Goal: Task Accomplishment & Management: Complete application form

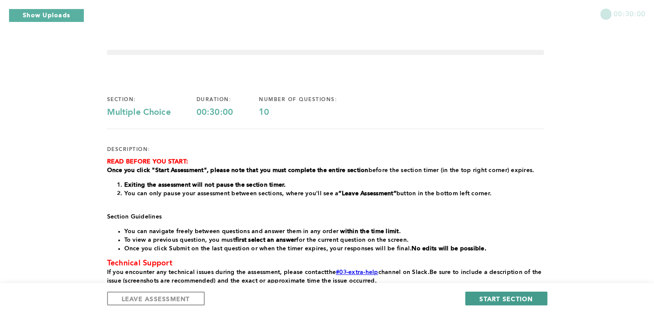
click at [496, 300] on span "START SECTION" at bounding box center [505, 298] width 53 height 8
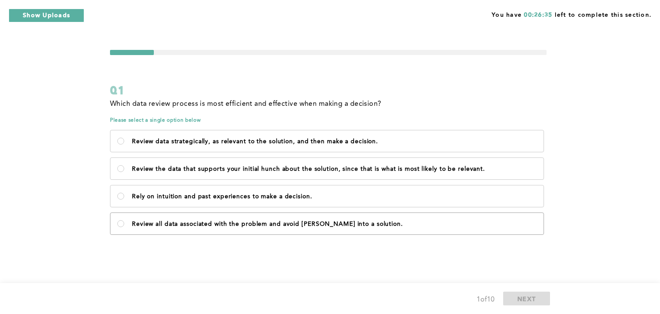
click at [127, 221] on label "Review all data associated with the problem and avoid [PERSON_NAME] into a solu…" at bounding box center [326, 223] width 433 height 21
click at [124, 221] on solution\ "Review all data associated with the problem and avoid [PERSON_NAME] into a solu…" at bounding box center [120, 223] width 7 height 7
radio solution\ "true"
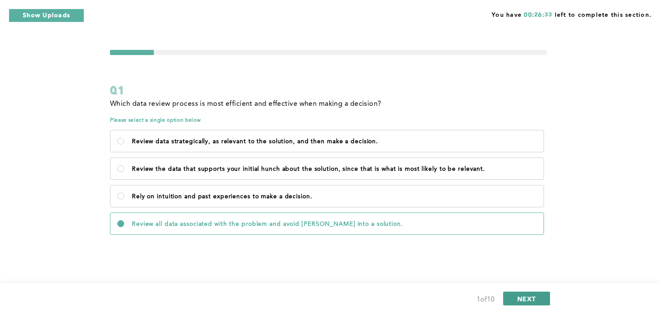
click at [525, 297] on span "NEXT" at bounding box center [527, 298] width 18 height 8
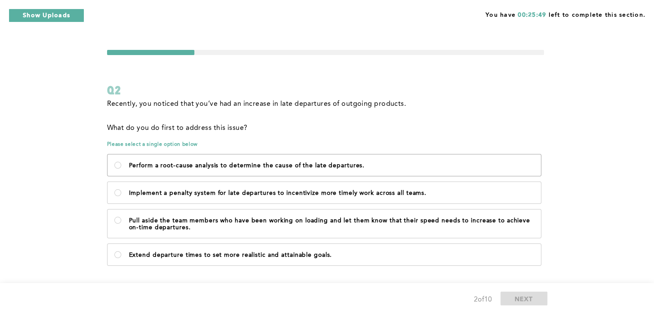
click at [121, 165] on label "Perform a root-cause analysis to determine the cause of the late departures." at bounding box center [323, 164] width 433 height 21
click at [121, 165] on departures\ "Perform a root-cause analysis to determine the cause of the late departures." at bounding box center [117, 165] width 7 height 7
radio departures\ "true"
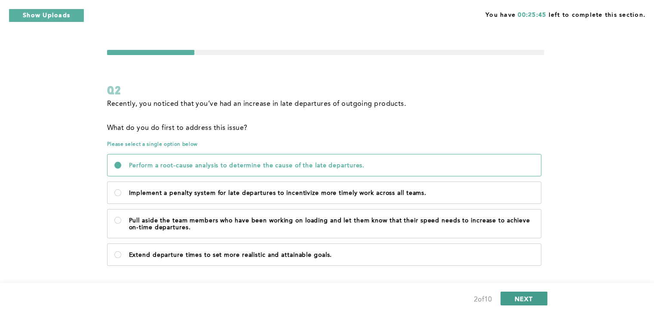
click at [521, 303] on button "NEXT" at bounding box center [523, 298] width 47 height 14
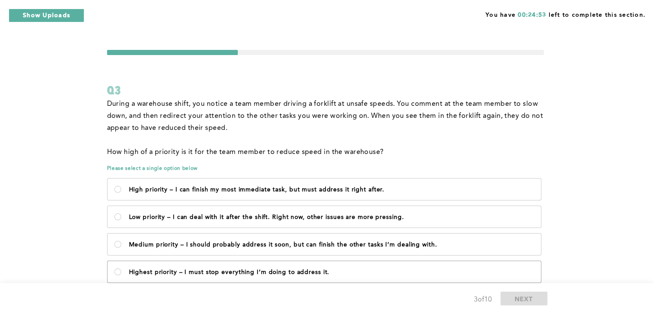
click at [121, 271] on label "Highest priority – I must stop everything I’m doing to address it." at bounding box center [323, 271] width 433 height 21
click at [121, 271] on it\ "Highest priority – I must stop everything I’m doing to address it." at bounding box center [117, 271] width 7 height 7
radio it\ "true"
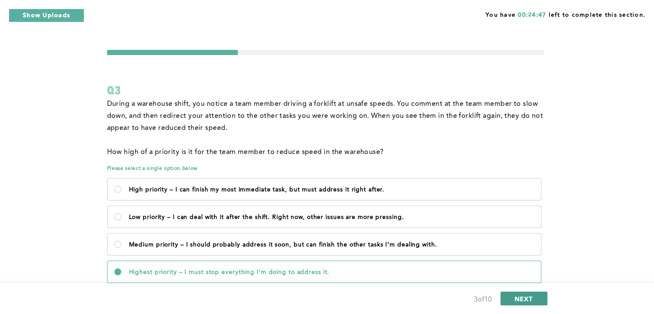
click at [522, 299] on span "NEXT" at bounding box center [524, 298] width 18 height 8
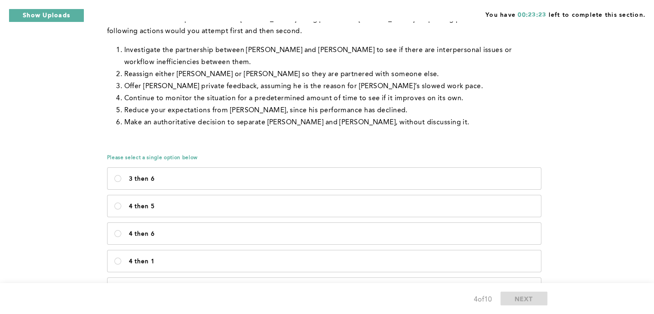
scroll to position [120, 0]
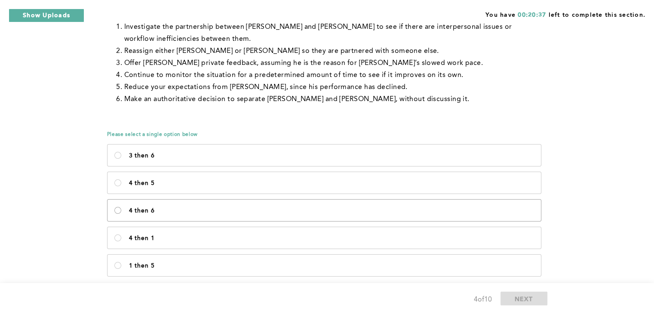
click at [117, 212] on 6\<\/p\> "4 then 6" at bounding box center [117, 210] width 7 height 7
radio 6\<\/p\> "true"
click at [524, 298] on span "NEXT" at bounding box center [524, 298] width 18 height 8
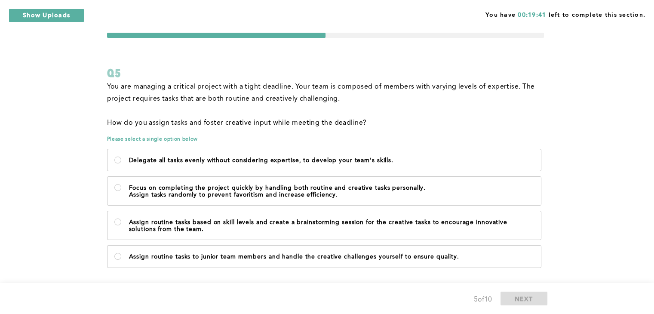
scroll to position [40, 0]
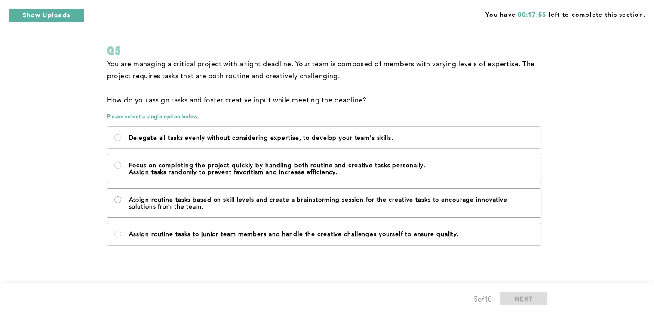
click at [118, 196] on team\ "Assign routine tasks based on skill levels and create a brainstorming session f…" at bounding box center [117, 199] width 7 height 7
radio team\ "true"
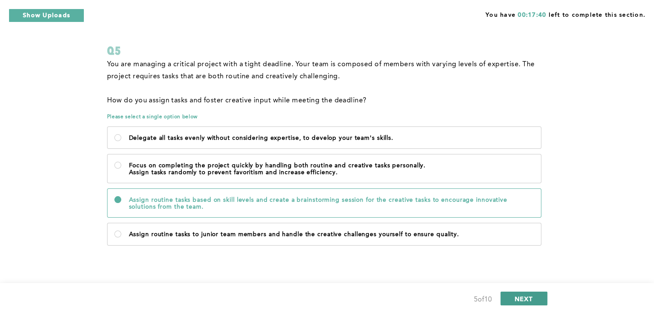
click at [515, 296] on span "NEXT" at bounding box center [524, 298] width 18 height 8
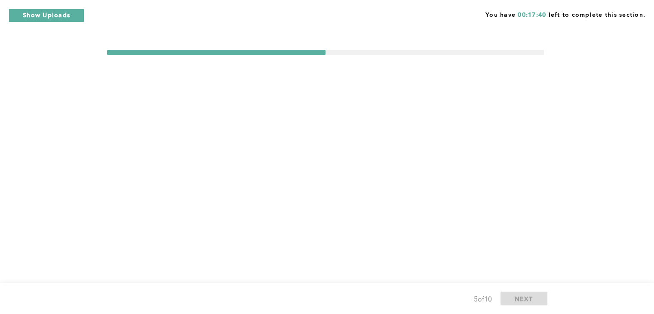
scroll to position [0, 0]
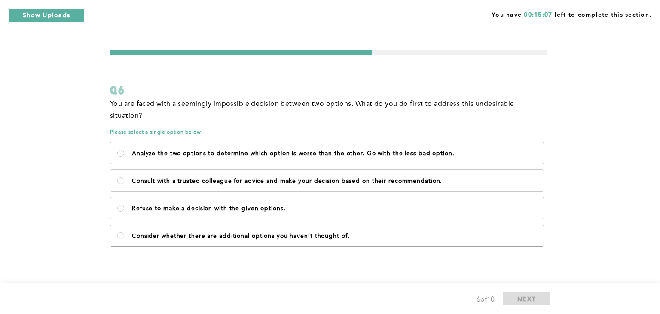
click at [126, 225] on label "Consider whether there are additional options you haven’t thought of." at bounding box center [326, 235] width 433 height 21
click at [124, 232] on of\ "Consider whether there are additional options you haven’t thought of." at bounding box center [120, 235] width 7 height 7
radio of\ "true"
click at [527, 300] on span "NEXT" at bounding box center [527, 298] width 18 height 8
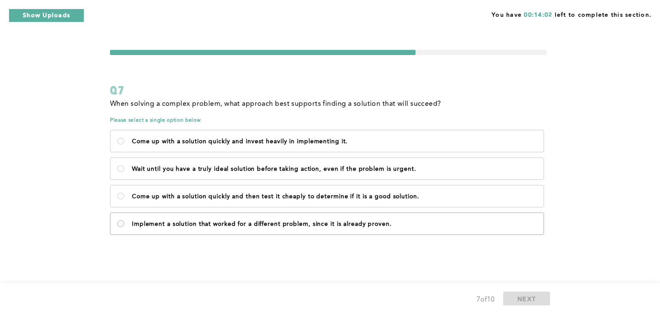
click at [122, 224] on proven\ "Implement a solution that worked for a different problem, since it is already p…" at bounding box center [120, 223] width 7 height 7
radio proven\ "true"
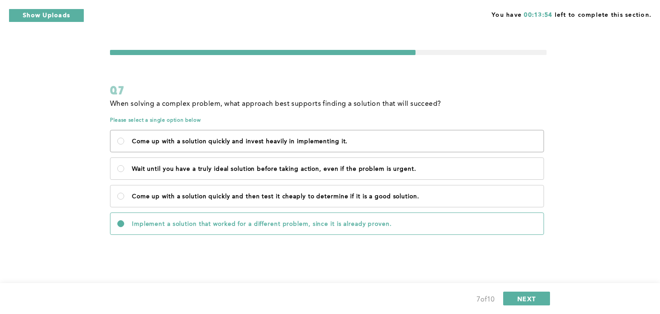
click at [133, 144] on p "Come up with a solution quickly and invest heavily in implementing it." at bounding box center [334, 141] width 405 height 7
click at [124, 144] on it\ "Come up with a solution quickly and invest heavily in implementing it." at bounding box center [120, 141] width 7 height 7
radio it\ "true"
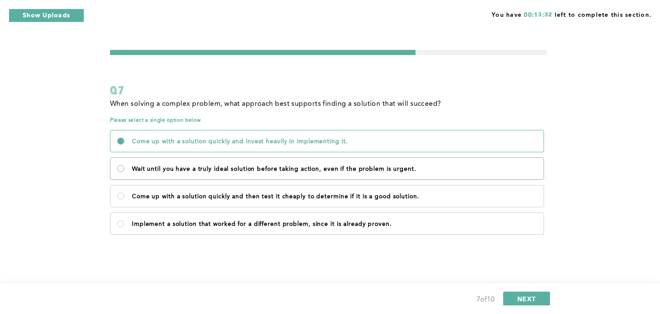
click at [122, 170] on urgent\ "Wait until you have a truly ideal solution before taking action, even if the pr…" at bounding box center [120, 168] width 7 height 7
radio urgent\ "true"
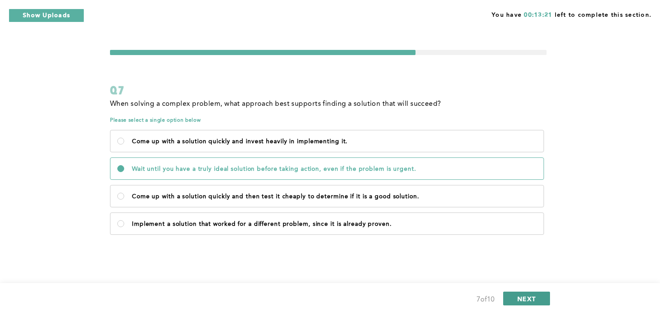
click at [514, 303] on button "NEXT" at bounding box center [526, 298] width 47 height 14
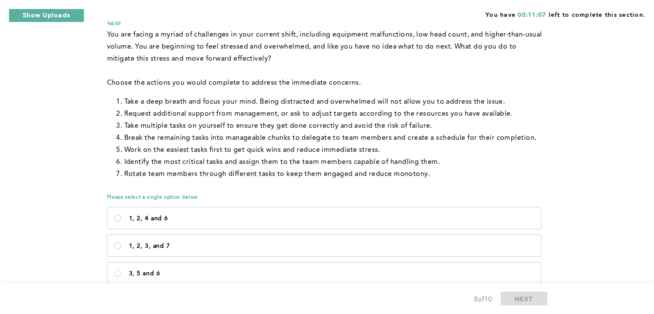
scroll to position [70, 0]
drag, startPoint x: 114, startPoint y: 97, endPoint x: 124, endPoint y: 103, distance: 11.8
click at [124, 103] on ol "Take a deep breath and focus your mind. Being distracted and overwhelmed will n…" at bounding box center [325, 137] width 437 height 84
drag, startPoint x: 124, startPoint y: 103, endPoint x: 112, endPoint y: 101, distance: 11.8
click at [112, 101] on ol "Take a deep breath and focus your mind. Being distracted and overwhelmed will n…" at bounding box center [325, 137] width 437 height 84
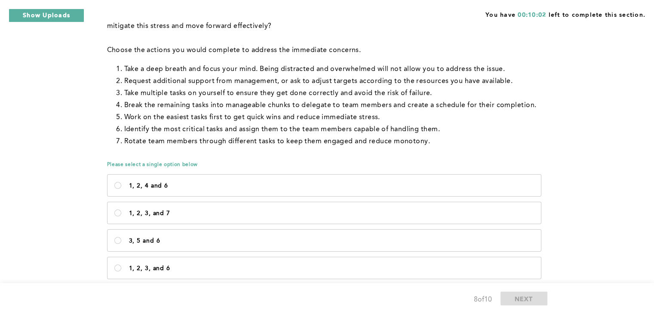
scroll to position [102, 0]
click at [136, 184] on p "1, 2, 4 and 6" at bounding box center [331, 185] width 405 height 7
click at [121, 184] on 6\<\/p\> "1, 2, 4 and 6" at bounding box center [117, 184] width 7 height 7
radio 6\<\/p\> "true"
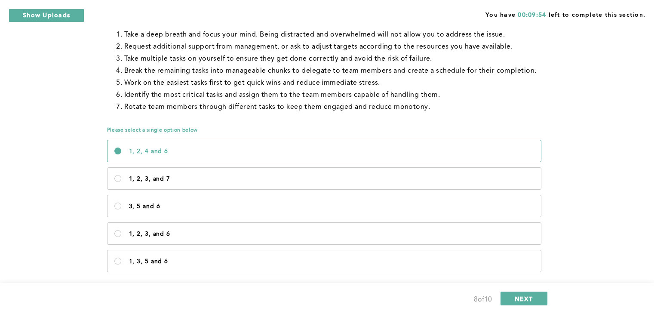
scroll to position [137, 0]
click at [518, 298] on span "NEXT" at bounding box center [524, 298] width 18 height 8
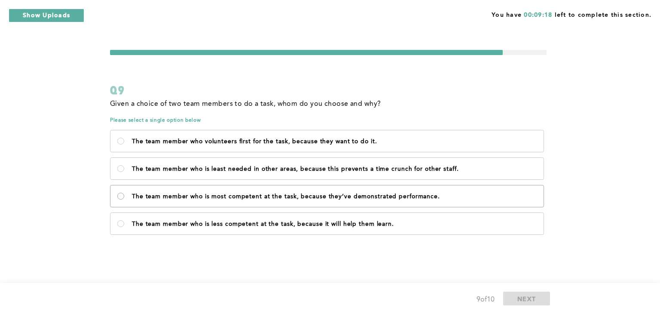
click at [119, 199] on performance\ "The team member who is most competent at the task, because they’ve demonstrated…" at bounding box center [120, 196] width 7 height 7
radio performance\ "true"
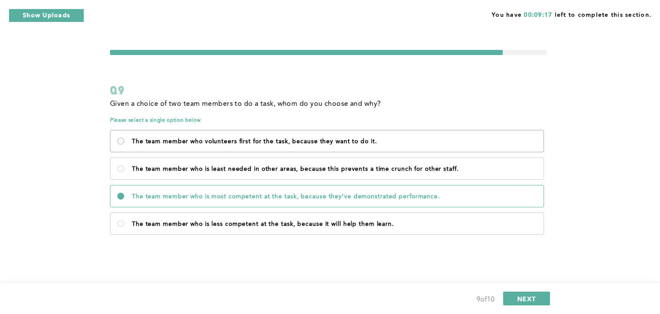
click at [121, 140] on it\ "The team member who volunteers first for the task, because they want to do it." at bounding box center [120, 141] width 7 height 7
radio it\ "true"
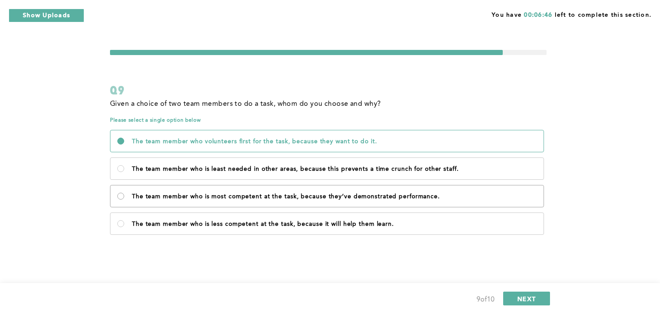
click at [121, 195] on performance\ "The team member who is most competent at the task, because they’ve demonstrated…" at bounding box center [120, 196] width 7 height 7
radio performance\ "true"
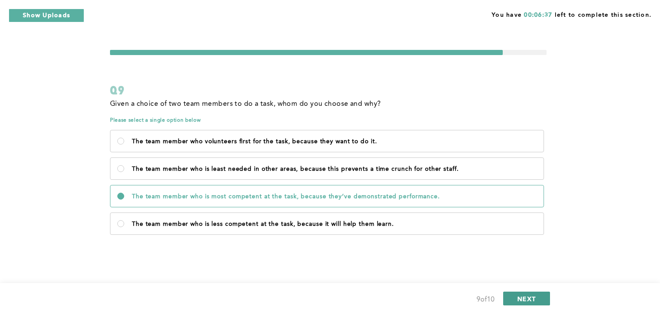
click at [534, 298] on span "NEXT" at bounding box center [527, 298] width 18 height 8
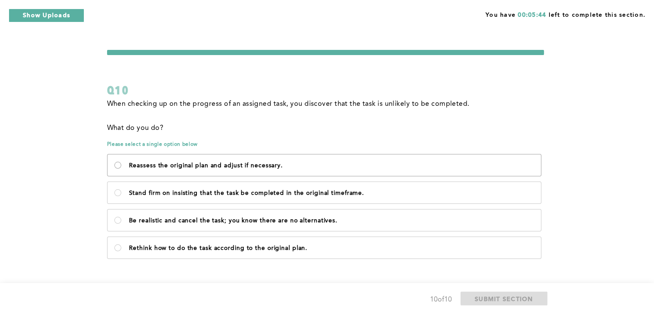
click at [116, 168] on necessary\ "Reassess the original plan and adjust if necessary." at bounding box center [117, 165] width 7 height 7
radio necessary\ "true"
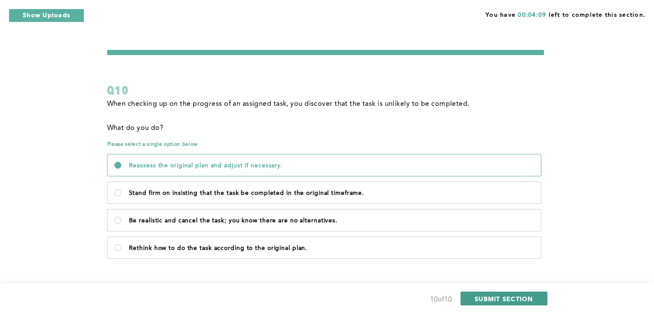
click at [478, 299] on span "SUBMIT SECTION" at bounding box center [504, 298] width 58 height 8
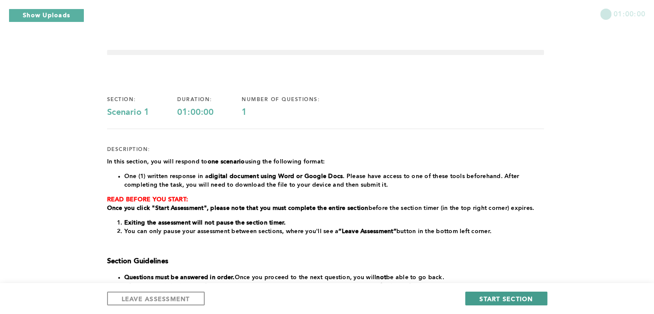
click at [487, 296] on span "START SECTION" at bounding box center [505, 298] width 53 height 8
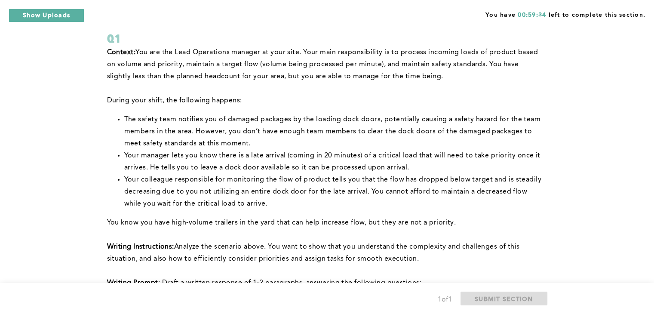
scroll to position [34, 0]
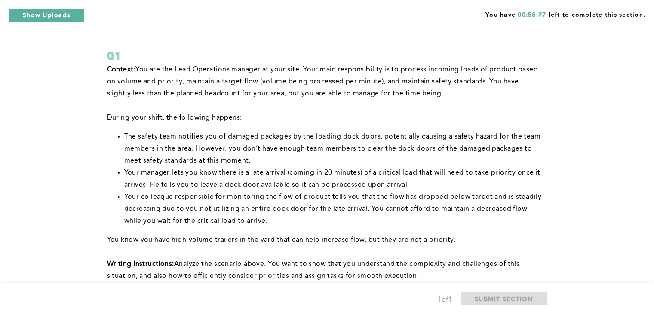
click at [334, 83] on span "You are the Lead Operations manager at your site. Your main responsibility is t…" at bounding box center [323, 81] width 433 height 31
click at [383, 116] on p "﻿During your shift, the following happens:" at bounding box center [325, 118] width 437 height 12
click at [394, 123] on p "﻿During your shift, the following happens:" at bounding box center [325, 118] width 437 height 12
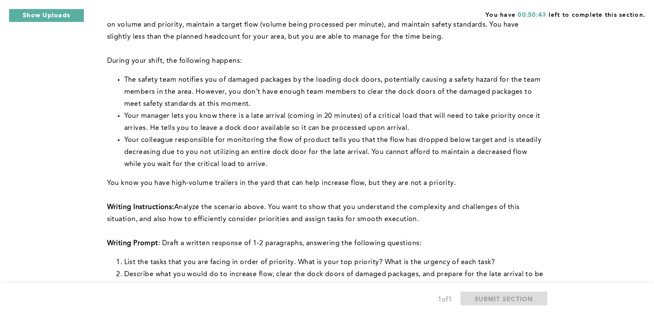
scroll to position [92, 0]
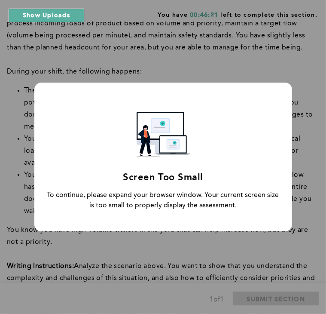
click at [304, 190] on div "Screen Too Small To continue, please expand your browser window. Your current s…" at bounding box center [163, 157] width 326 height 314
click at [175, 64] on div "Screen Too Small To continue, please expand your browser window. Your current s…" at bounding box center [163, 157] width 326 height 314
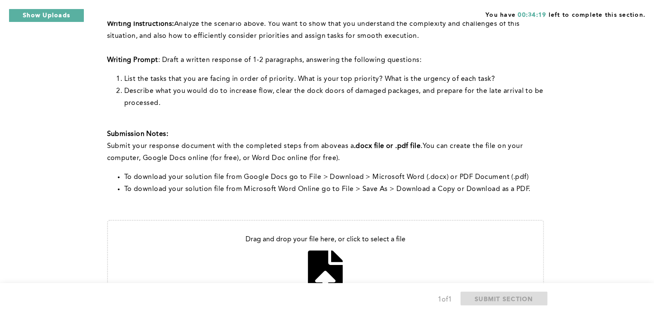
scroll to position [342, 0]
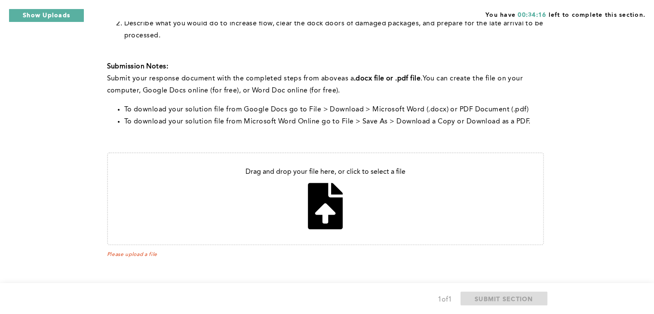
drag, startPoint x: 626, startPoint y: 179, endPoint x: 642, endPoint y: 159, distance: 25.9
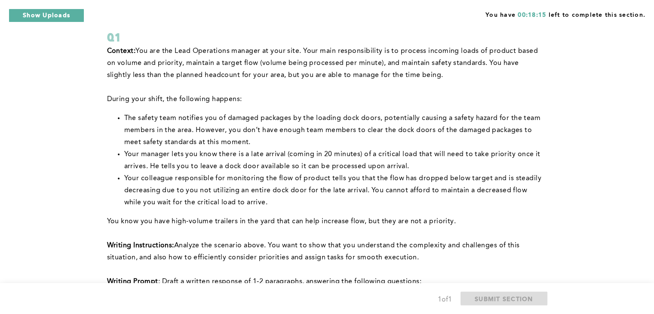
scroll to position [52, 0]
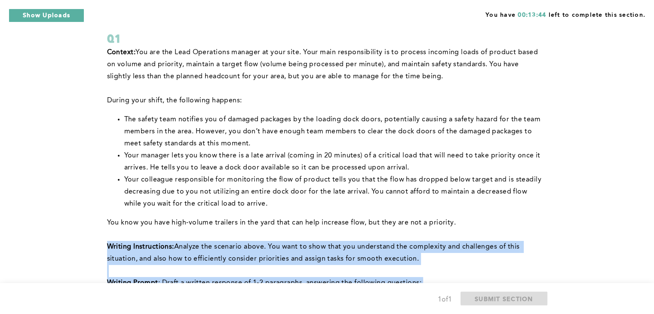
drag, startPoint x: 378, startPoint y: 231, endPoint x: 660, endPoint y: 265, distance: 283.6
click at [654, 265] on html "Show Uploads Upload Status x Question number: 1 File name: 5029205.webm Uploade…" at bounding box center [327, 276] width 654 height 656
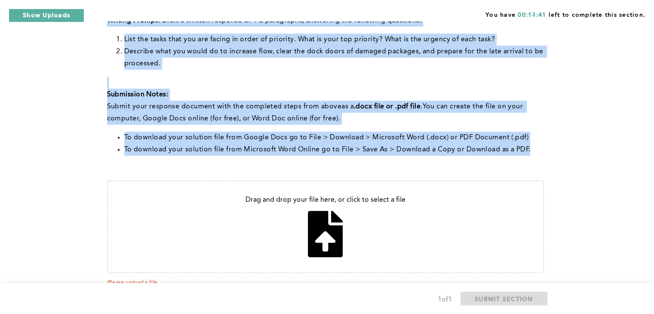
scroll to position [342, 0]
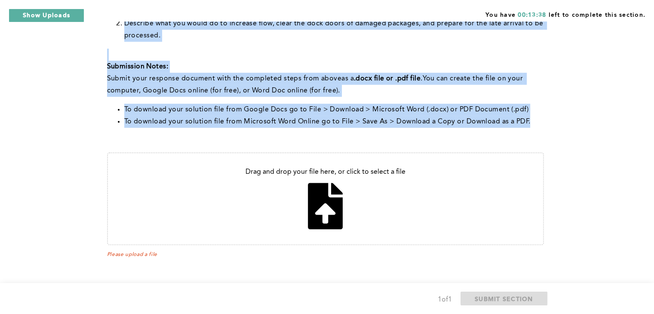
click at [323, 215] on input "file" at bounding box center [325, 198] width 435 height 91
type input "C:\fakepath\Priority for this scenerio.docx"
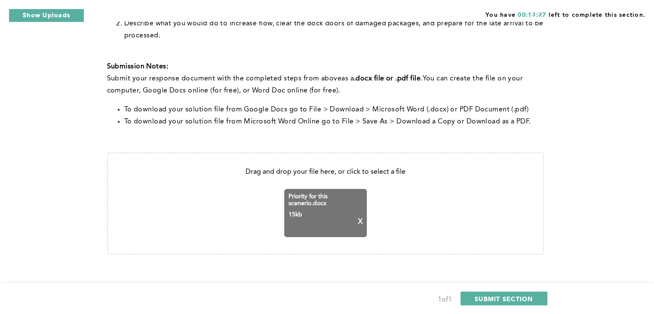
click at [497, 298] on span "SUBMIT SECTION" at bounding box center [504, 298] width 58 height 8
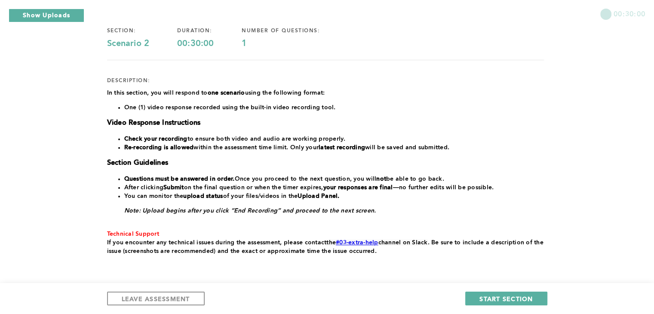
scroll to position [86, 0]
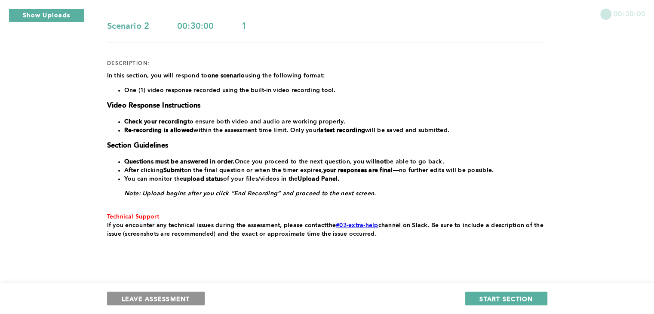
click at [176, 304] on button "LEAVE ASSESSMENT" at bounding box center [156, 298] width 98 height 14
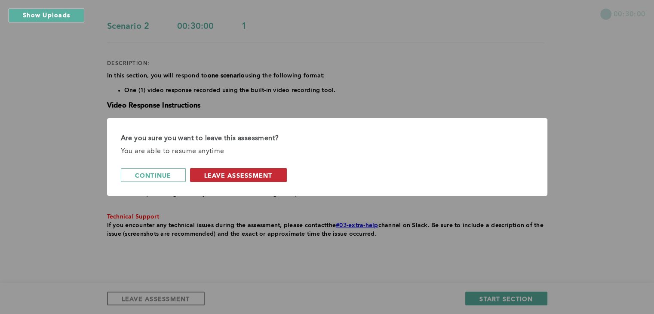
click at [222, 176] on span "leave assessment" at bounding box center [238, 175] width 68 height 8
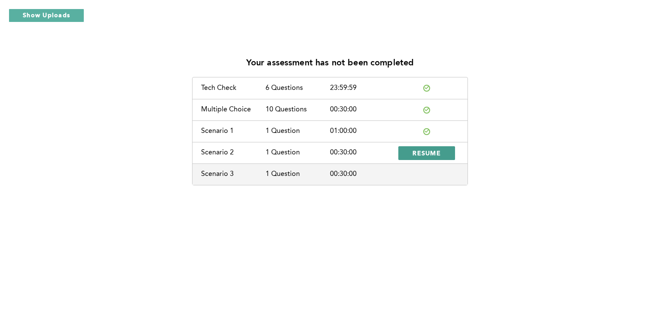
click at [420, 152] on span "RESUME" at bounding box center [427, 153] width 28 height 8
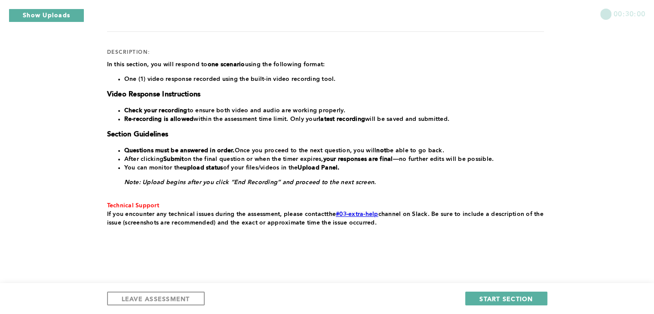
scroll to position [103, 0]
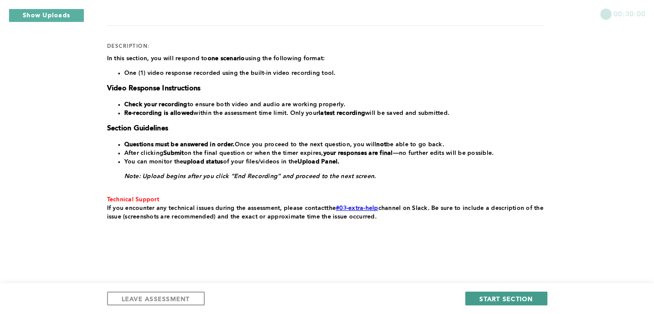
click at [488, 295] on span "START SECTION" at bounding box center [505, 298] width 53 height 8
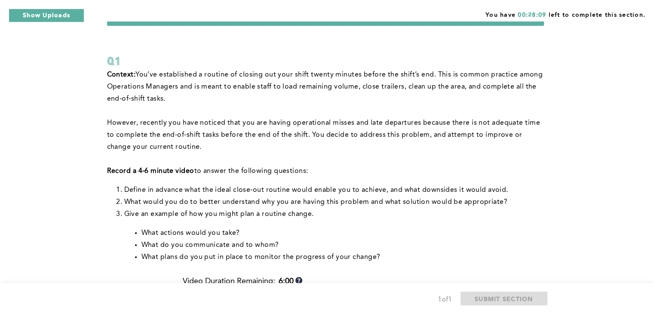
scroll to position [28, 0]
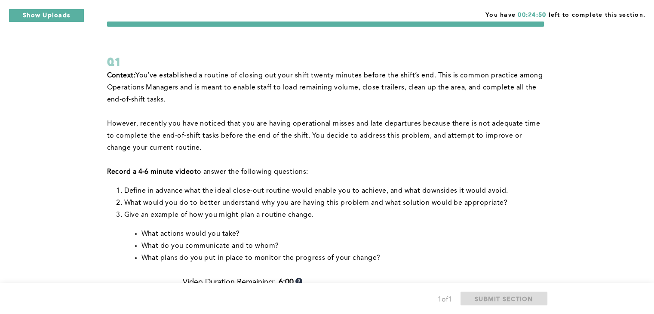
click at [442, 196] on li "Define in advance what the ideal close-out routine would enable you to achieve,…" at bounding box center [334, 191] width 420 height 12
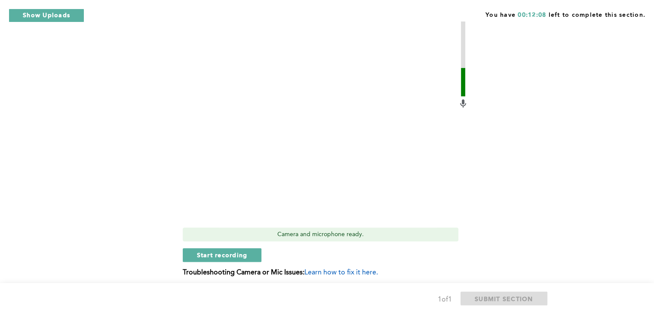
scroll to position [304, 0]
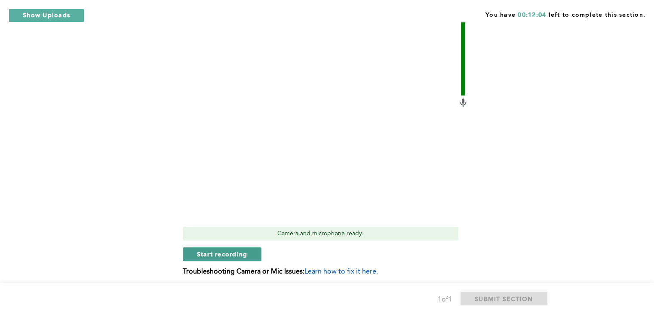
click at [239, 252] on span "Start recording" at bounding box center [222, 254] width 51 height 8
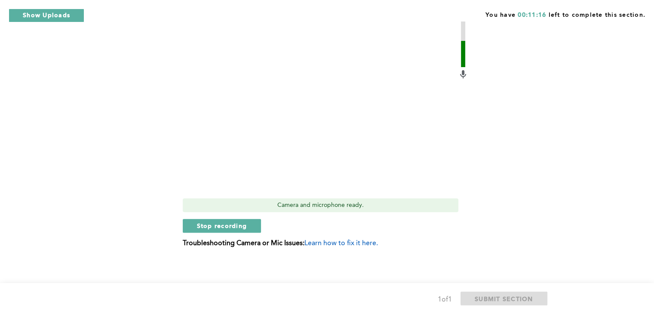
scroll to position [334, 0]
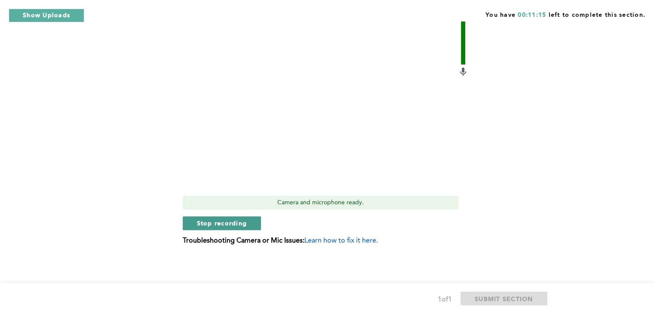
click at [222, 222] on span "Stop recording" at bounding box center [222, 223] width 50 height 8
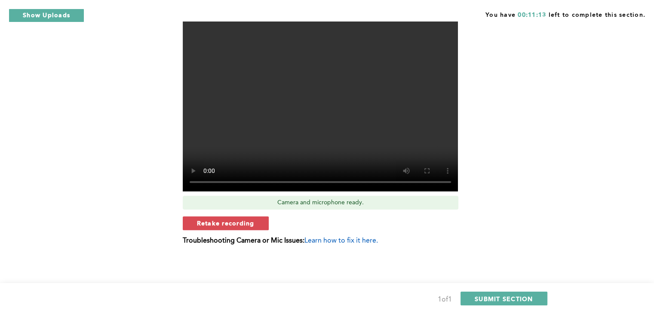
click at [222, 222] on span "Retake recording" at bounding box center [226, 223] width 58 height 8
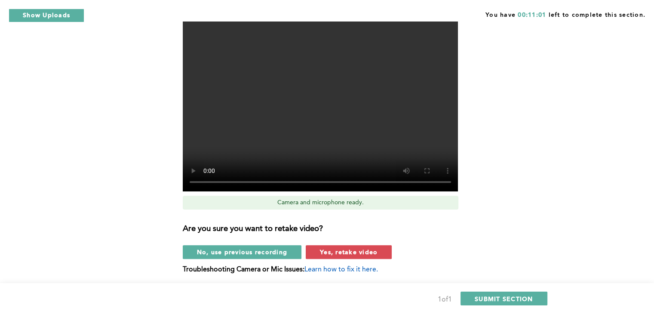
click at [257, 153] on video at bounding box center [320, 88] width 275 height 206
click at [350, 253] on span "Yes, retake video" at bounding box center [349, 252] width 58 height 8
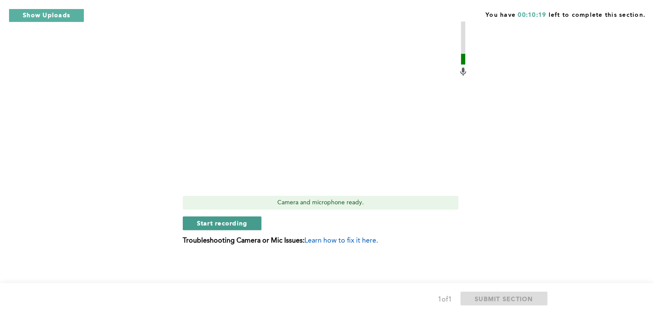
click at [222, 226] on span "Start recording" at bounding box center [222, 223] width 51 height 8
click at [222, 226] on span "Stop recording" at bounding box center [222, 223] width 50 height 8
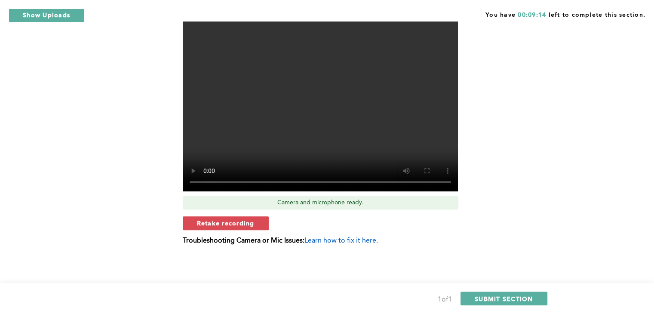
click at [311, 139] on video at bounding box center [320, 88] width 275 height 206
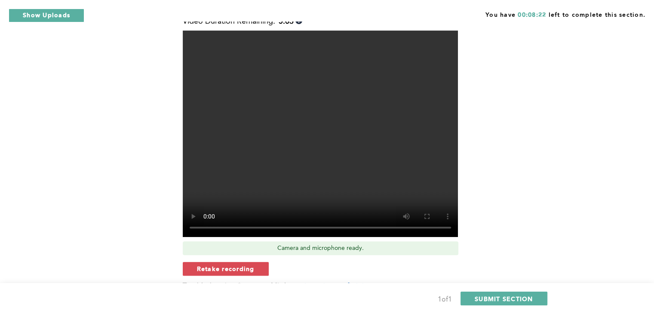
scroll to position [306, 0]
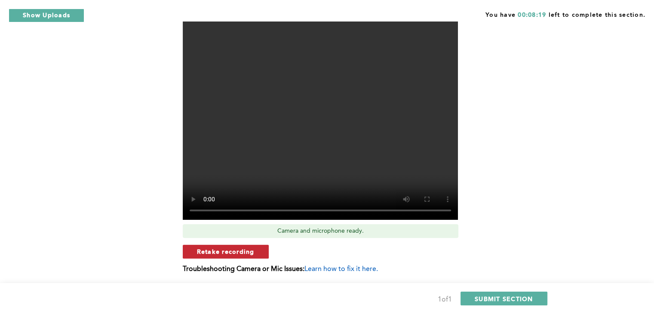
click at [201, 251] on span "Retake recording" at bounding box center [226, 251] width 58 height 8
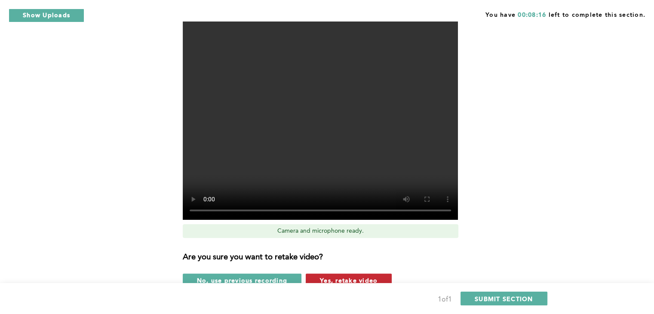
click at [330, 277] on span "Yes, retake video" at bounding box center [349, 280] width 58 height 8
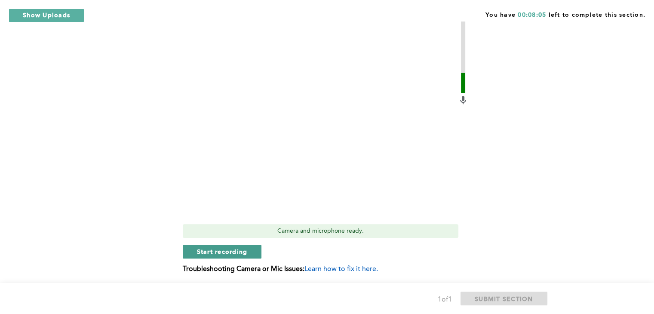
click at [208, 251] on span "Start recording" at bounding box center [222, 251] width 51 height 8
click at [208, 251] on span "Stop recording" at bounding box center [222, 251] width 50 height 8
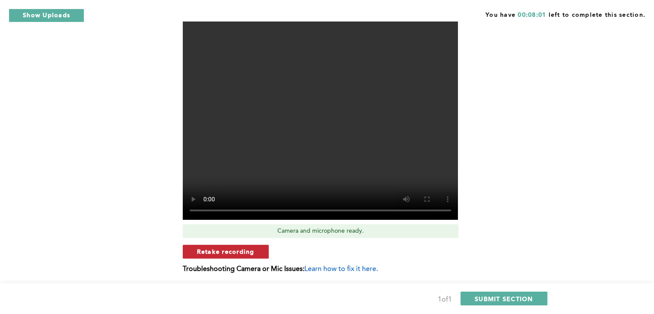
click at [232, 253] on span "Retake recording" at bounding box center [226, 251] width 58 height 8
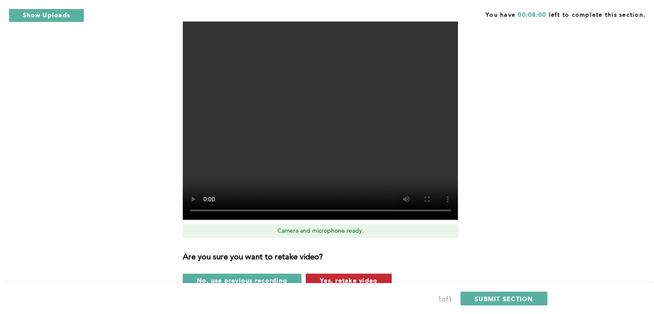
click at [340, 280] on span "Yes, retake video" at bounding box center [349, 280] width 58 height 8
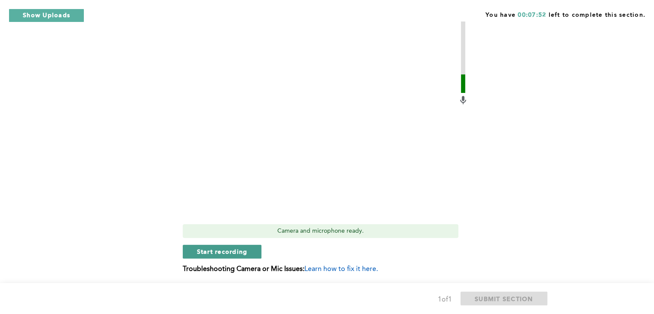
click at [245, 252] on span "Start recording" at bounding box center [222, 251] width 51 height 8
click at [244, 254] on span "Stop recording" at bounding box center [222, 251] width 50 height 8
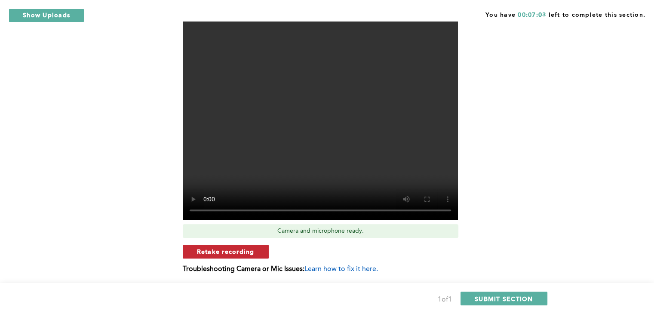
click at [248, 257] on button "Retake recording" at bounding box center [226, 252] width 86 height 14
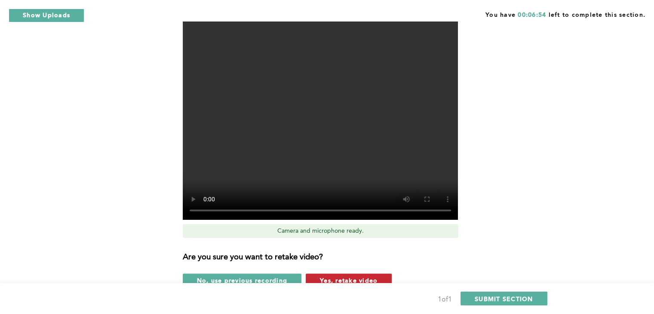
click at [356, 277] on span "Yes, retake video" at bounding box center [349, 280] width 58 height 8
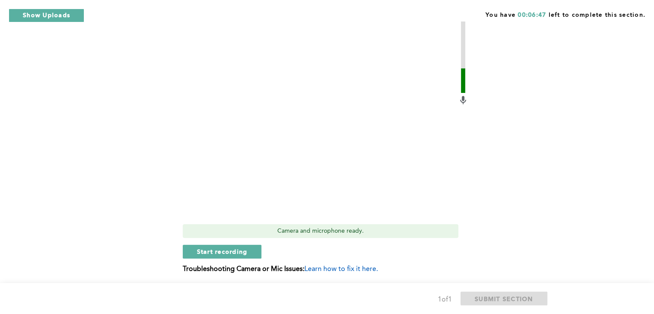
click at [307, 156] on video at bounding box center [320, 116] width 275 height 206
click at [220, 250] on span "Start recording" at bounding box center [222, 251] width 51 height 8
click at [218, 249] on span "Stop recording" at bounding box center [222, 251] width 50 height 8
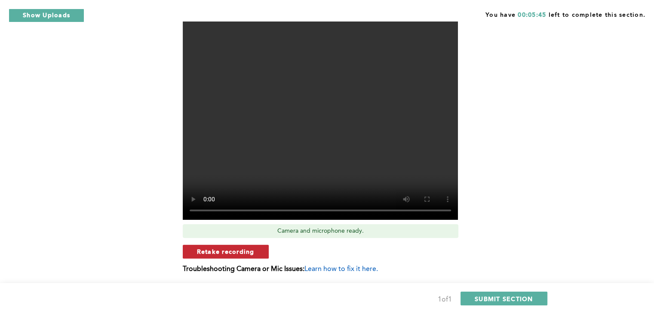
click at [223, 251] on span "Retake recording" at bounding box center [226, 251] width 58 height 8
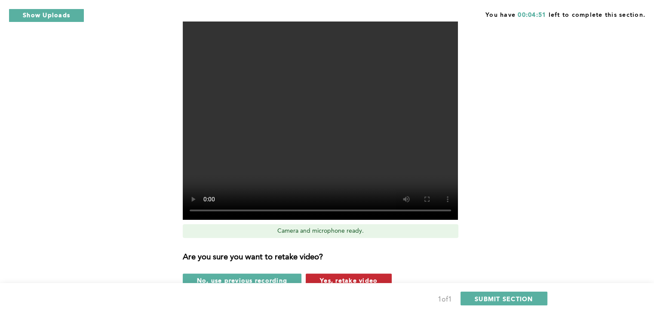
click at [322, 274] on button "Yes, retake video" at bounding box center [349, 280] width 86 height 14
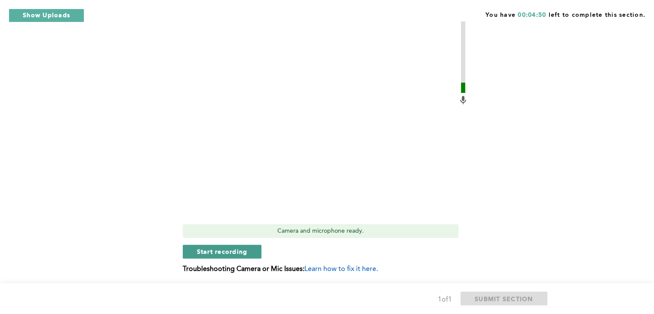
click at [253, 246] on button "Start recording" at bounding box center [222, 252] width 79 height 14
click at [249, 248] on button "Stop recording" at bounding box center [222, 252] width 79 height 14
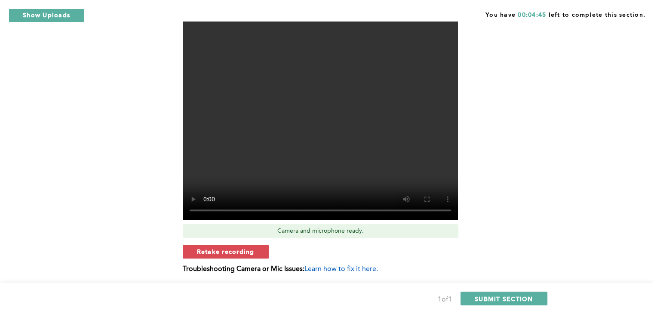
click at [249, 248] on span "Retake recording" at bounding box center [226, 251] width 58 height 8
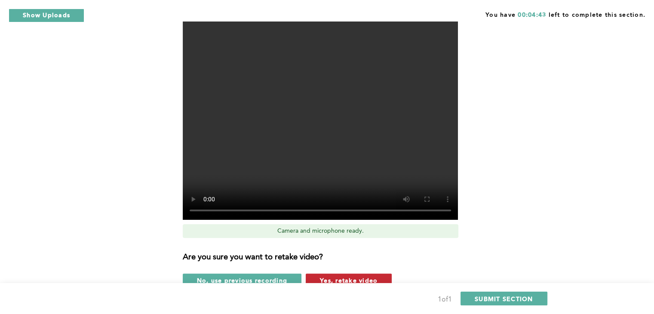
click at [330, 281] on span "Yes, retake video" at bounding box center [349, 280] width 58 height 8
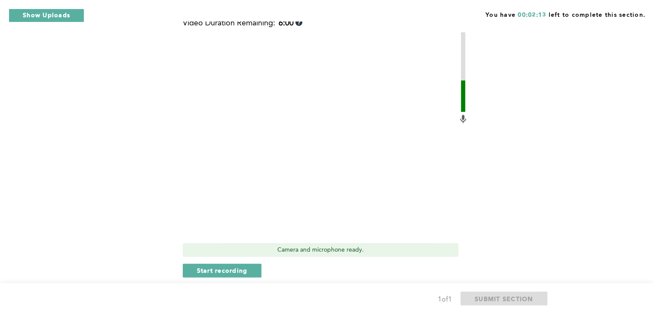
scroll to position [289, 0]
click at [229, 259] on div "Video Duration Remaining: 6:00 Camera and microphone ready. Start recording Tro…" at bounding box center [325, 157] width 285 height 280
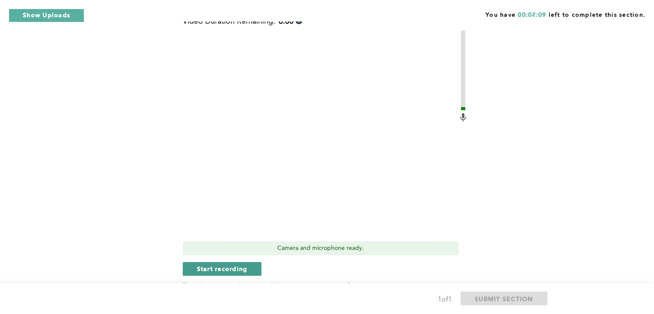
click at [230, 270] on span "Start recording" at bounding box center [222, 268] width 51 height 8
click at [218, 268] on span "Stop recording" at bounding box center [222, 268] width 50 height 8
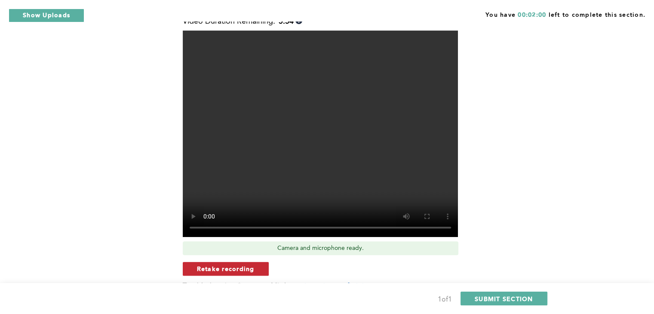
click at [224, 267] on span "Retake recording" at bounding box center [226, 268] width 58 height 8
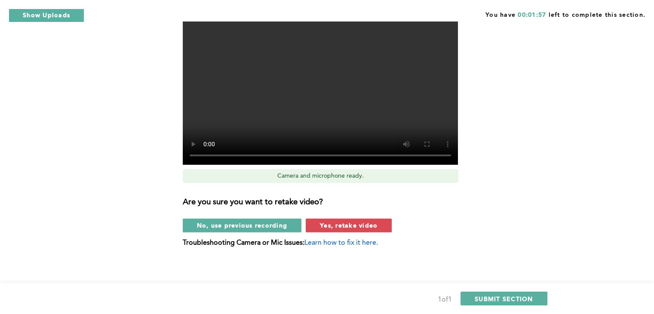
scroll to position [363, 0]
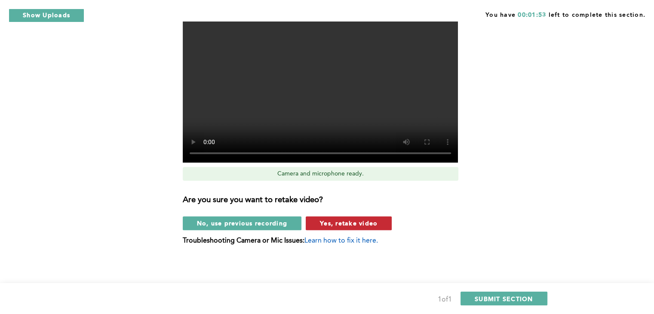
click at [356, 221] on span "Yes, retake video" at bounding box center [349, 223] width 58 height 8
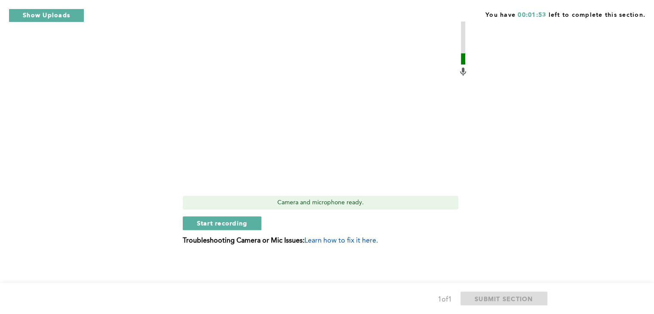
scroll to position [334, 0]
click at [236, 222] on span "Start recording" at bounding box center [222, 223] width 51 height 8
click at [229, 223] on span "Stop recording" at bounding box center [222, 223] width 50 height 8
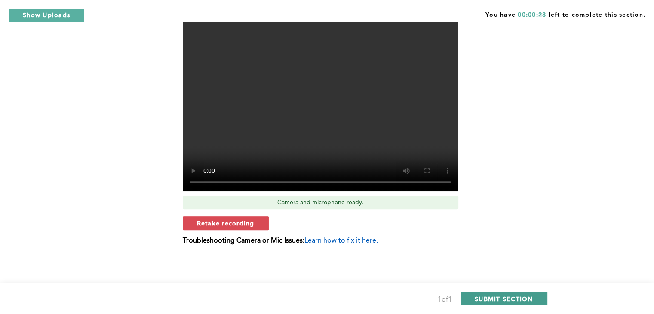
click at [488, 302] on span "SUBMIT SECTION" at bounding box center [504, 298] width 58 height 8
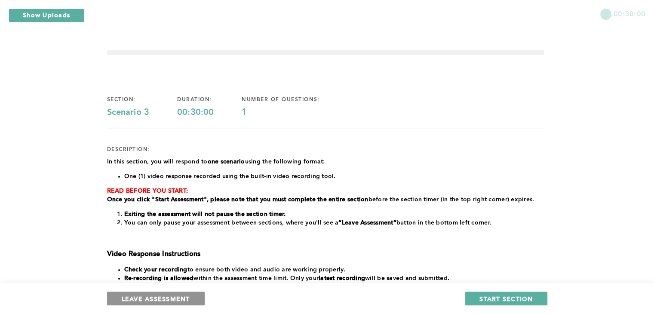
click at [136, 295] on span "LEAVE ASSESSMENT" at bounding box center [156, 298] width 68 height 8
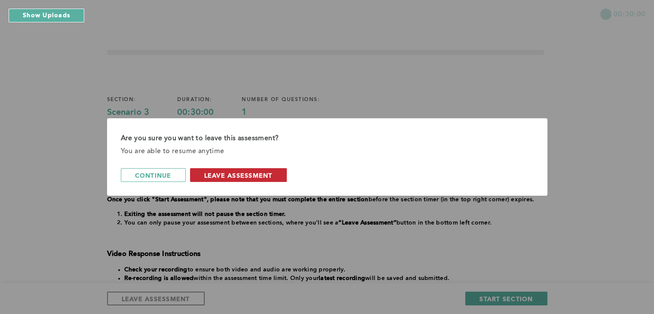
click at [239, 179] on span "leave assessment" at bounding box center [238, 175] width 68 height 8
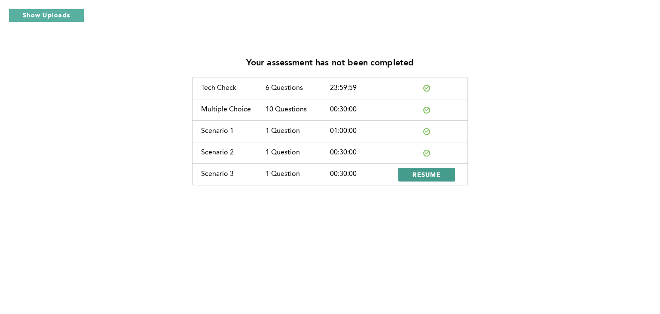
click at [411, 172] on button "RESUME" at bounding box center [427, 175] width 57 height 14
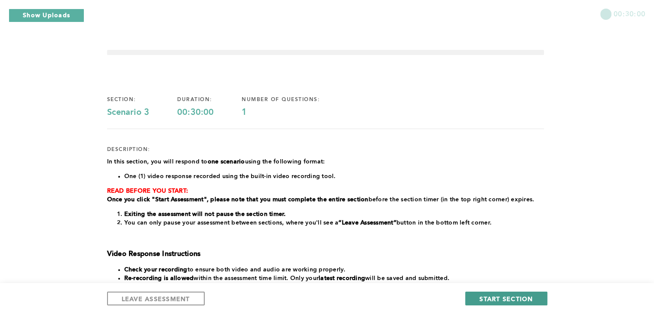
click at [504, 297] on span "START SECTION" at bounding box center [505, 298] width 53 height 8
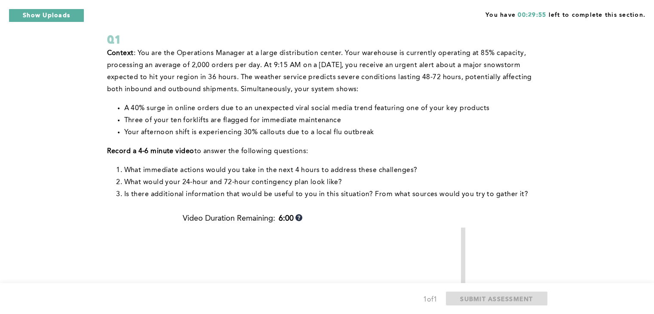
scroll to position [52, 0]
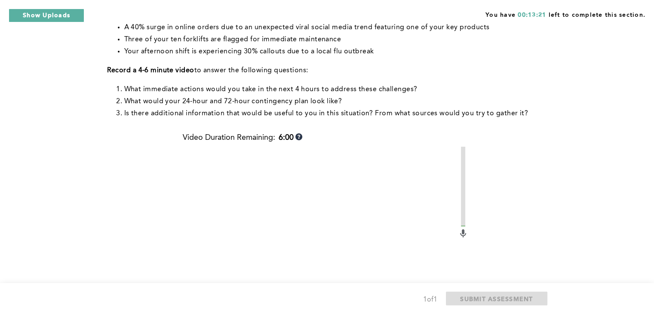
scroll to position [160, 0]
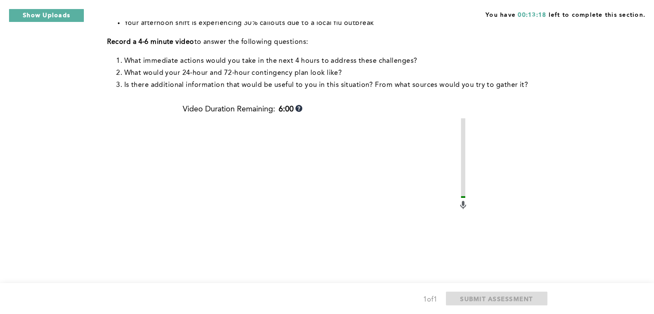
click at [375, 260] on video at bounding box center [320, 221] width 275 height 206
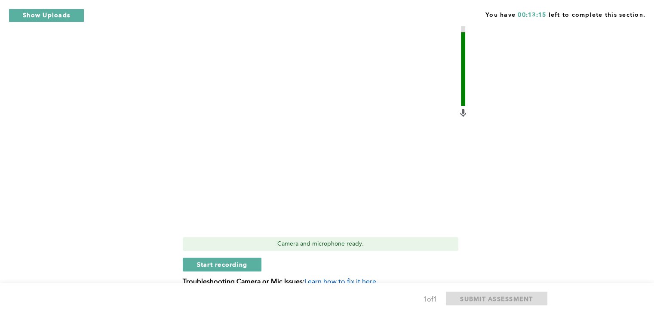
scroll to position [275, 0]
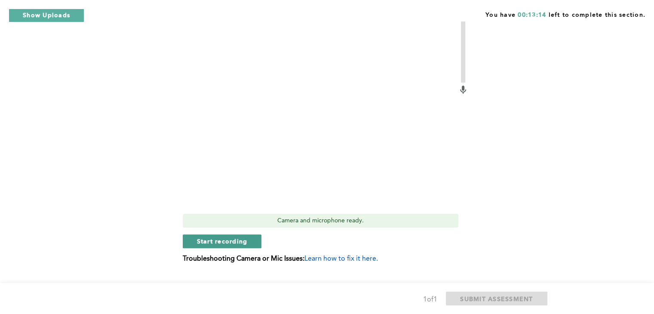
click at [245, 239] on span "Start recording" at bounding box center [222, 241] width 51 height 8
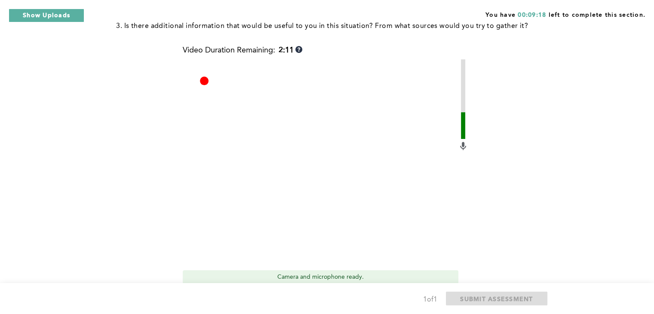
scroll to position [282, 0]
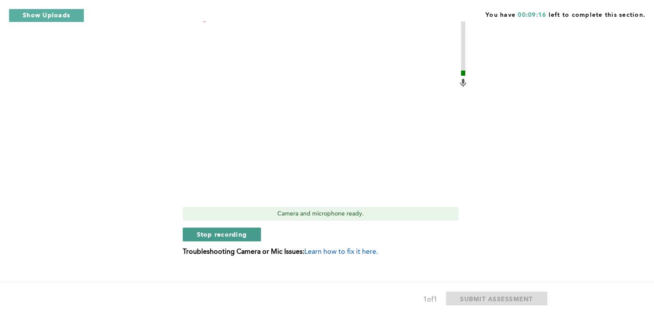
click at [238, 238] on span "Stop recording" at bounding box center [222, 234] width 50 height 8
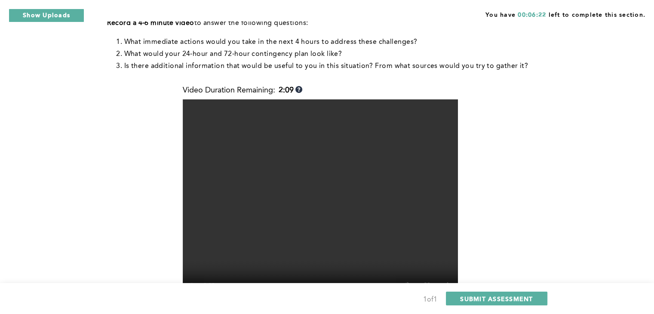
scroll to position [248, 0]
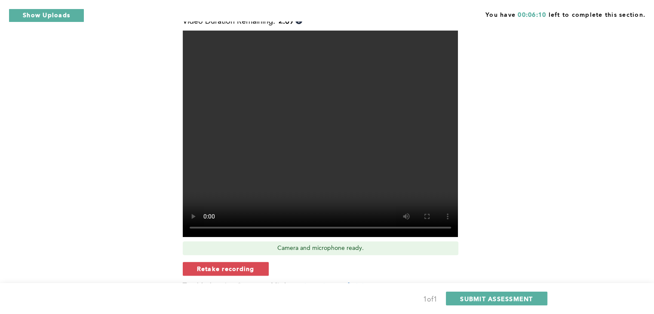
click at [653, 5] on div "You have 00:06:10 left to complete this section." at bounding box center [327, 10] width 654 height 21
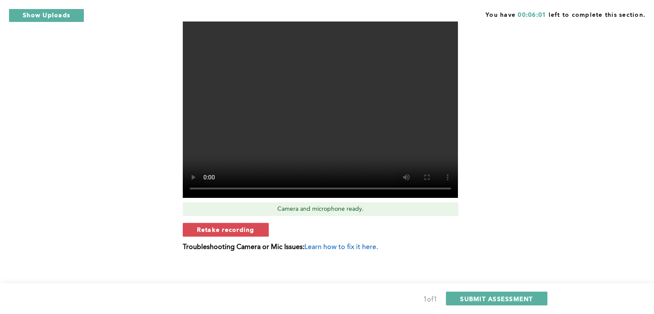
scroll to position [293, 0]
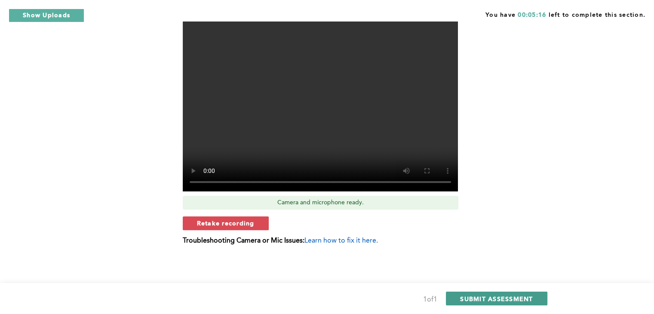
click at [495, 297] on span "SUBMIT ASSESSMENT" at bounding box center [496, 298] width 73 height 8
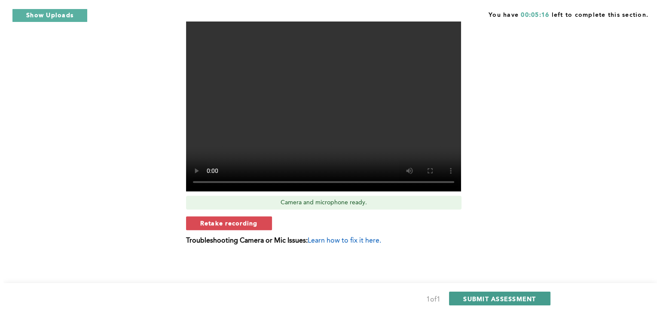
scroll to position [0, 0]
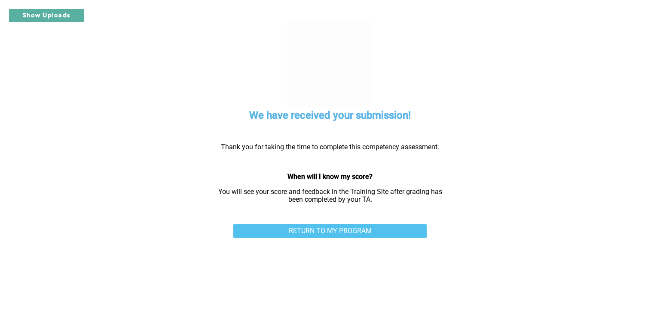
click at [365, 228] on link "RETURN TO MY PROGRAM" at bounding box center [329, 231] width 193 height 14
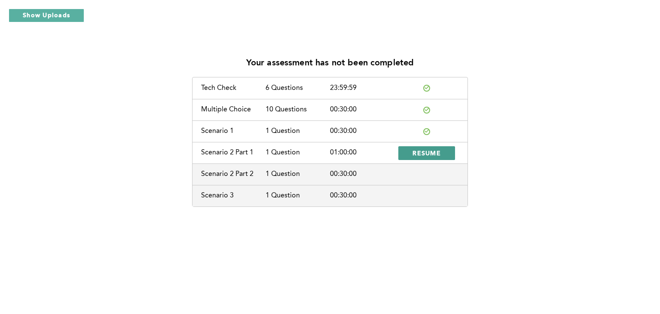
click at [413, 156] on span "RESUME" at bounding box center [427, 153] width 28 height 8
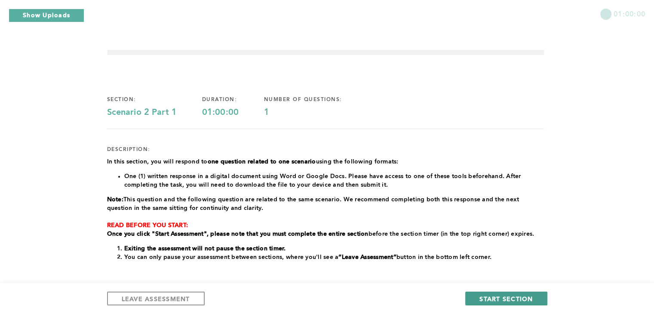
click at [509, 293] on button "START SECTION" at bounding box center [506, 298] width 82 height 14
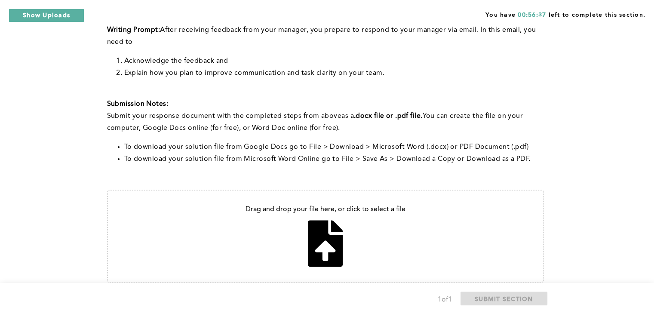
scroll to position [232, 0]
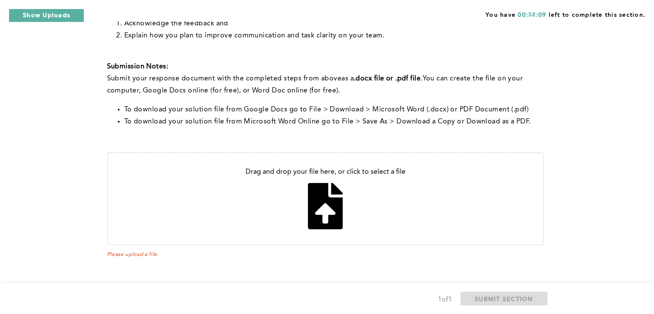
click at [320, 211] on input "file" at bounding box center [325, 198] width 435 height 91
type input "C:\fakepath\Gokiladevi Karlmarx.docx"
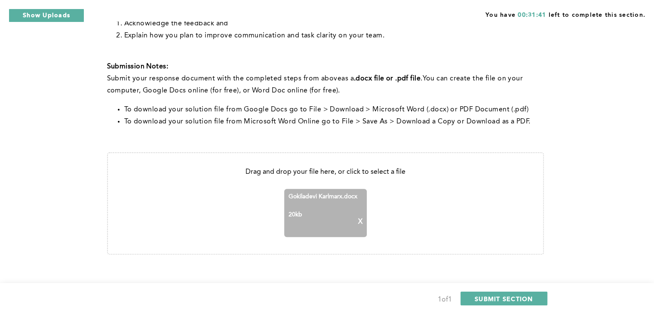
click at [297, 226] on span "20 kb" at bounding box center [295, 221] width 14 height 21
click at [362, 224] on div "Gokiladevi Karlmarx.docx 20 kb X" at bounding box center [325, 213] width 83 height 48
click at [360, 222] on p "X" at bounding box center [360, 222] width 4 height 8
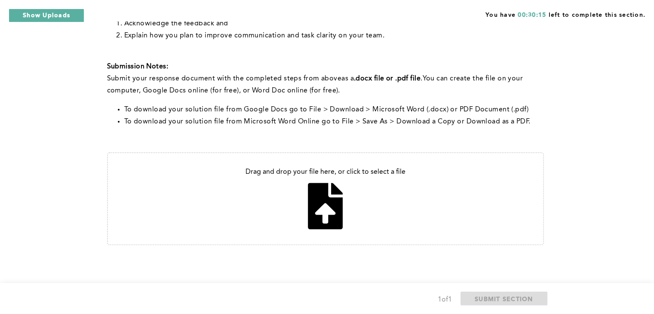
click at [317, 205] on input "file" at bounding box center [325, 198] width 435 height 91
type input "C:\fakepath\Email.docx"
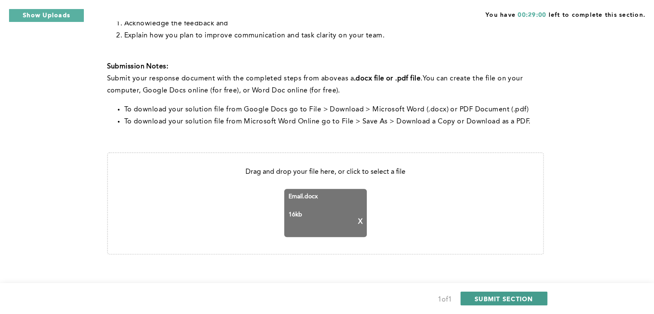
click at [487, 298] on span "SUBMIT SECTION" at bounding box center [504, 298] width 58 height 8
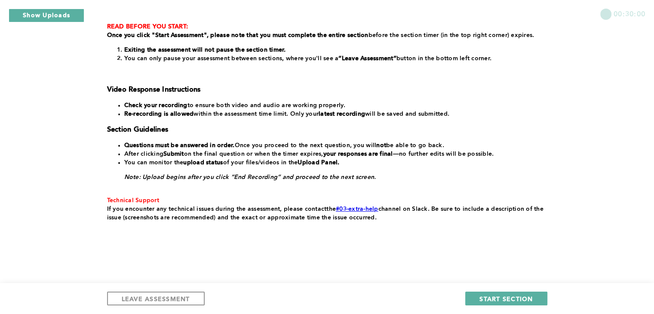
scroll to position [165, 0]
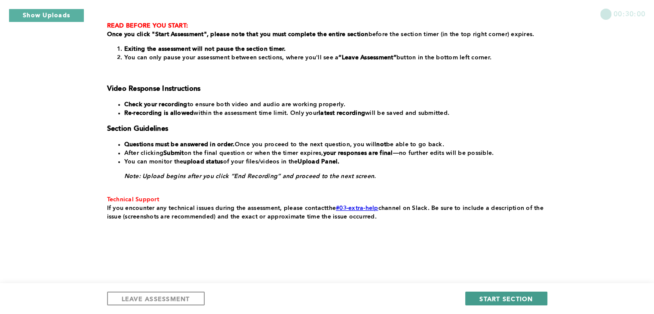
click at [487, 298] on span "START SECTION" at bounding box center [505, 298] width 53 height 8
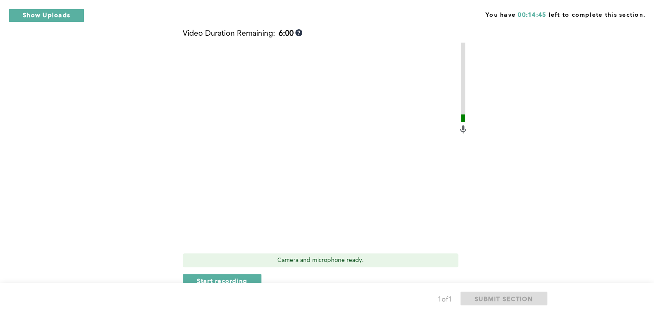
scroll to position [407, 0]
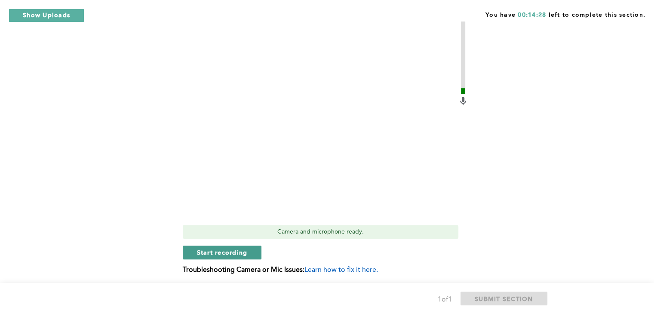
click at [241, 249] on span "Start recording" at bounding box center [222, 252] width 51 height 8
click at [241, 249] on span "Stop recording" at bounding box center [222, 252] width 50 height 8
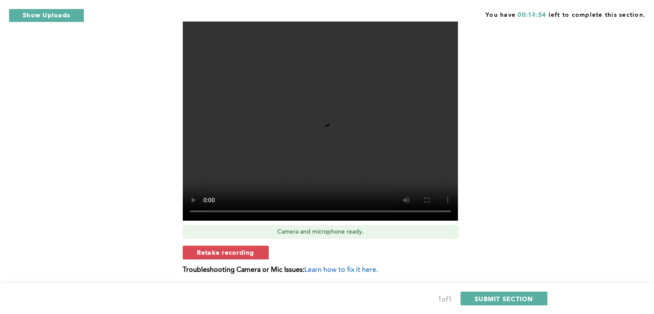
click at [281, 173] on video at bounding box center [320, 117] width 275 height 206
click at [235, 255] on span "Retake recording" at bounding box center [226, 252] width 58 height 8
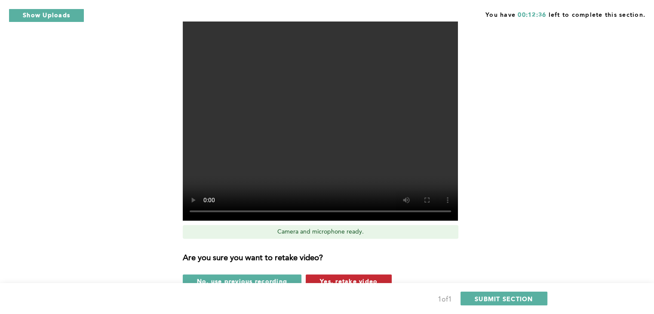
click at [362, 278] on span "Yes, retake video" at bounding box center [349, 281] width 58 height 8
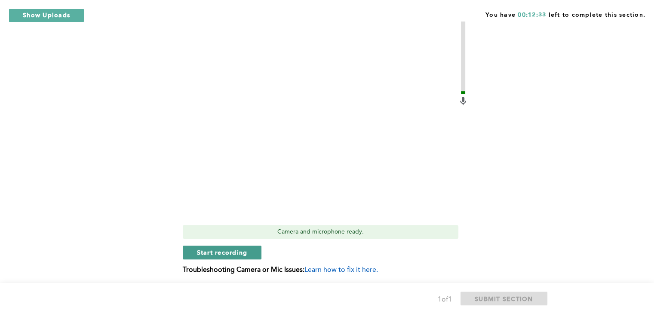
click at [214, 252] on span "Start recording" at bounding box center [222, 252] width 51 height 8
click at [214, 252] on span "Stop recording" at bounding box center [222, 252] width 50 height 8
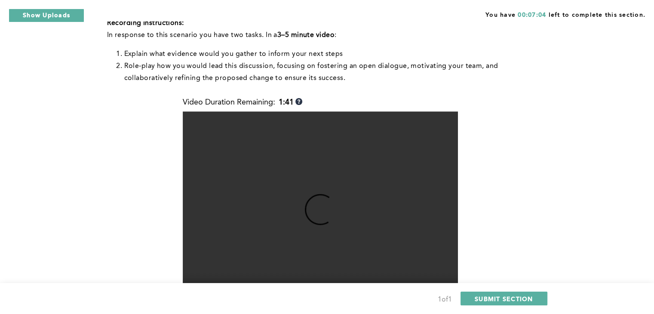
scroll to position [361, 0]
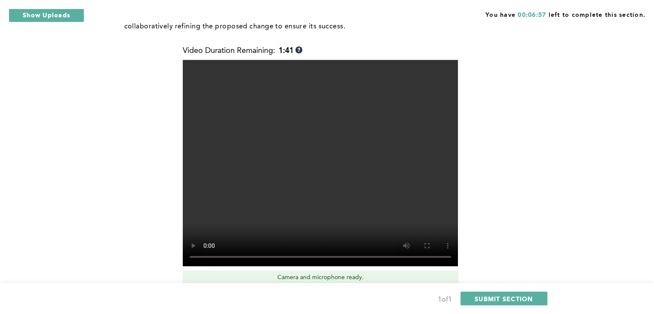
click at [315, 234] on video at bounding box center [320, 163] width 275 height 206
click at [492, 297] on span "SUBMIT SECTION" at bounding box center [504, 298] width 58 height 8
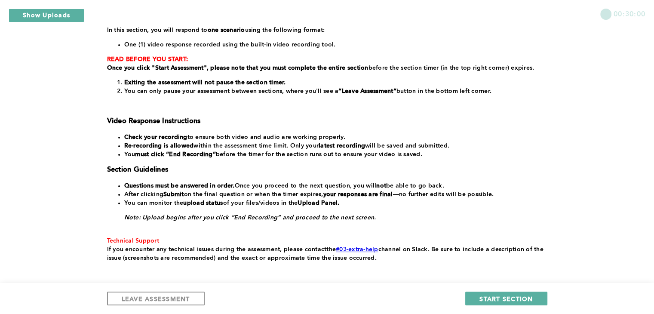
scroll to position [155, 0]
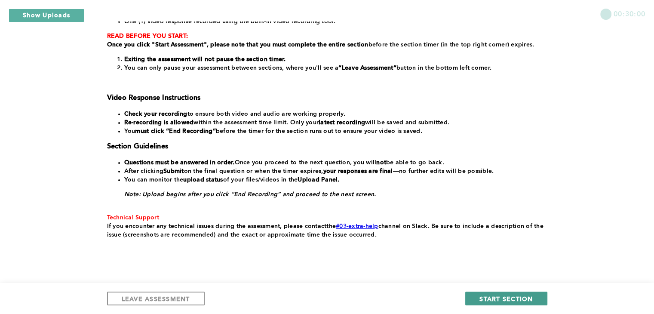
click at [492, 298] on span "START SECTION" at bounding box center [505, 298] width 53 height 8
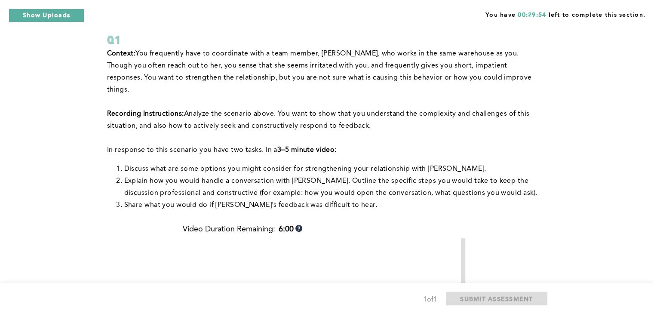
scroll to position [52, 0]
click at [374, 183] on span "Explain how you would handle a conversation with Becca. Outline the specific st…" at bounding box center [331, 185] width 414 height 19
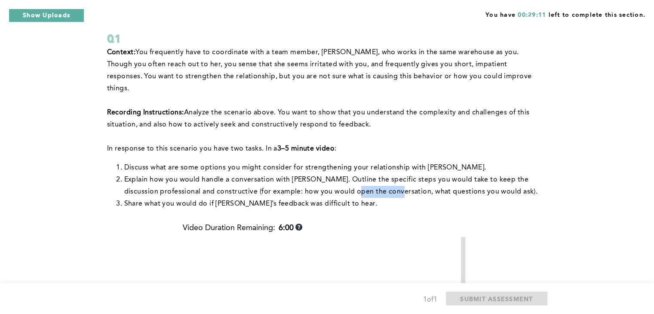
click at [374, 183] on span "Explain how you would handle a conversation with Becca. Outline the specific st…" at bounding box center [331, 185] width 414 height 19
click at [78, 14] on button "Show Uploads" at bounding box center [47, 16] width 76 height 14
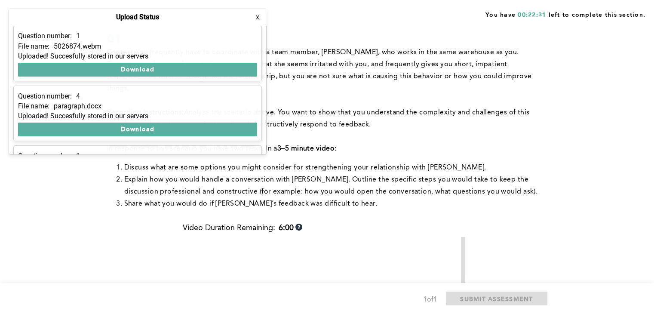
drag, startPoint x: 551, startPoint y: 231, endPoint x: 582, endPoint y: 217, distance: 33.7
click at [582, 217] on div "You have 00:22:31 left to complete this section. Q1 Context: You frequently hav…" at bounding box center [327, 256] width 654 height 617
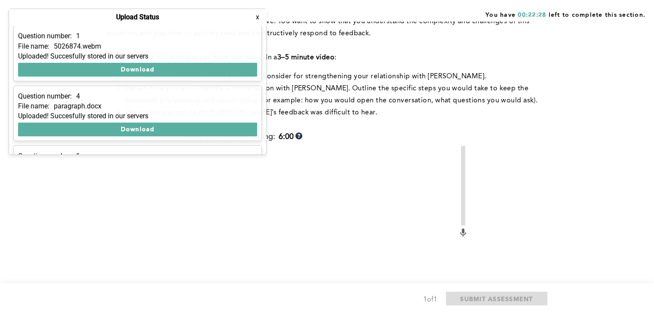
scroll to position [177, 0]
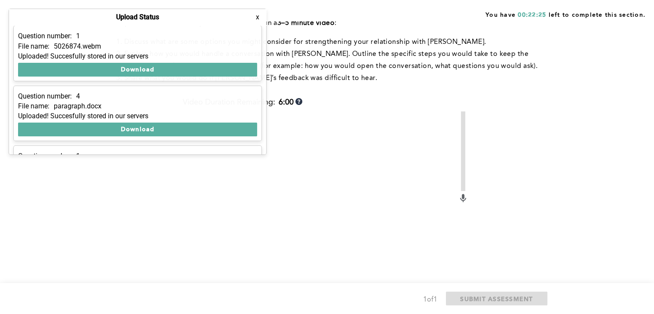
click at [259, 19] on button "x" at bounding box center [257, 17] width 9 height 9
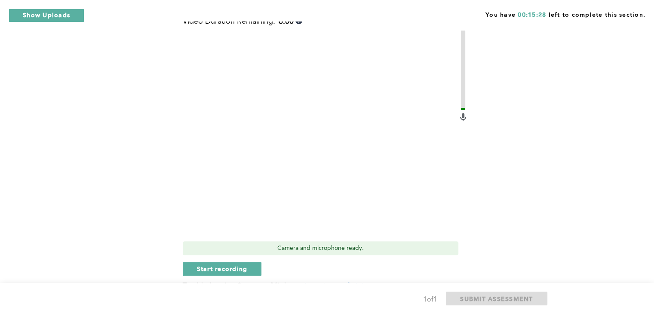
scroll to position [263, 0]
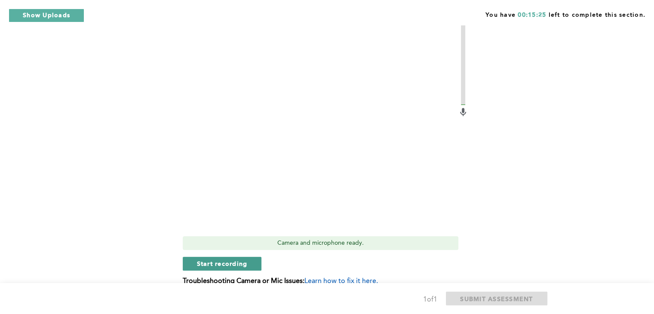
click at [232, 259] on span "Start recording" at bounding box center [222, 263] width 51 height 8
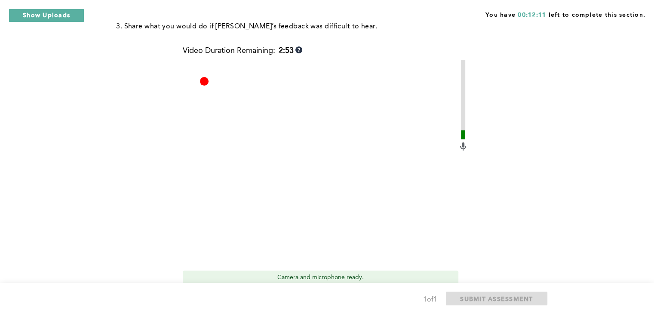
scroll to position [246, 0]
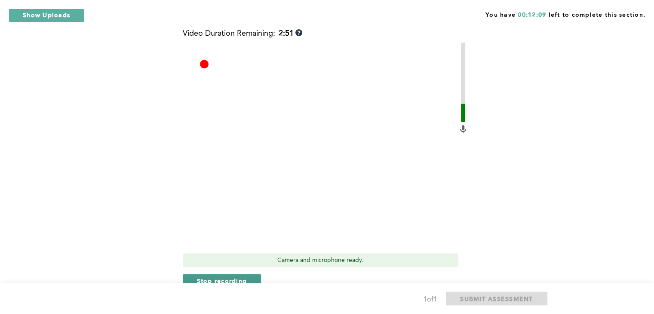
click at [252, 274] on button "Stop recording" at bounding box center [222, 281] width 79 height 14
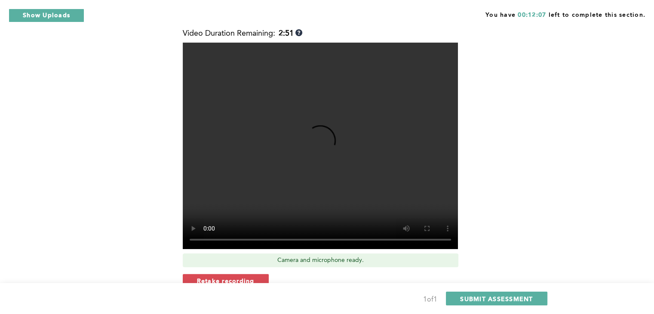
click at [252, 276] on span "Retake recording" at bounding box center [226, 280] width 58 height 8
click at [374, 193] on video at bounding box center [320, 146] width 275 height 206
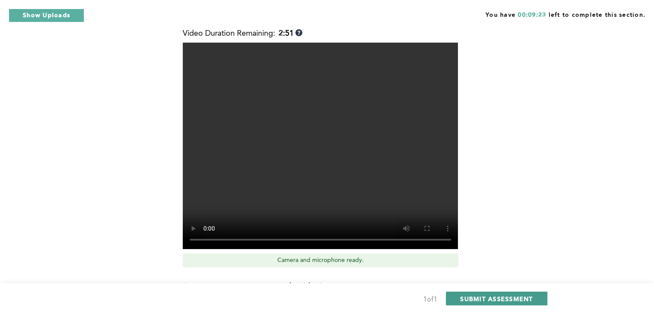
click at [469, 292] on button "SUBMIT ASSESSMENT" at bounding box center [496, 298] width 101 height 14
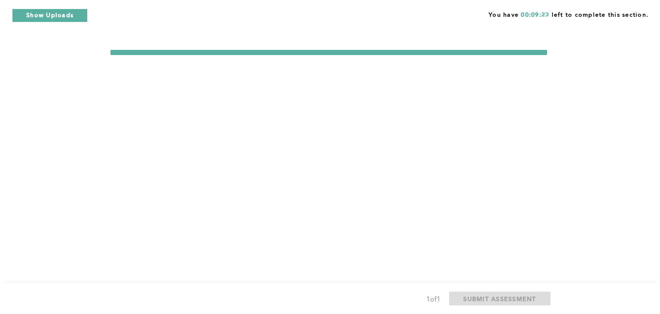
scroll to position [0, 0]
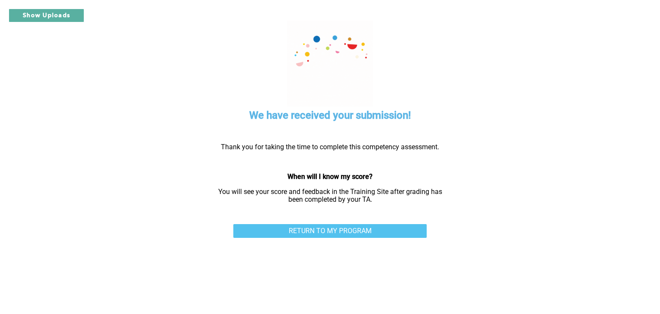
click at [401, 229] on link "RETURN TO MY PROGRAM" at bounding box center [329, 231] width 193 height 14
